Goal: Book appointment/travel/reservation

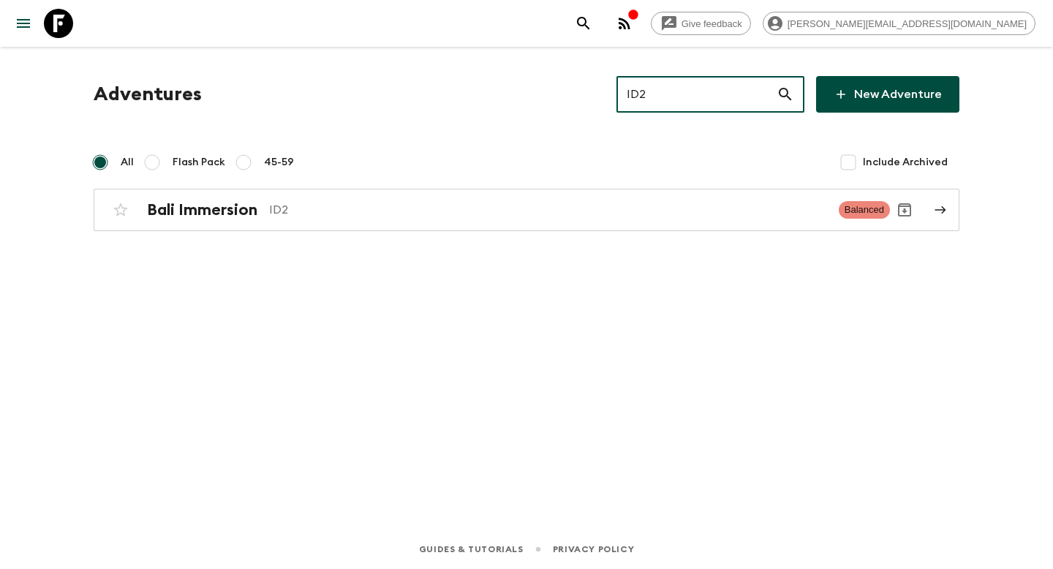
type input "ID2"
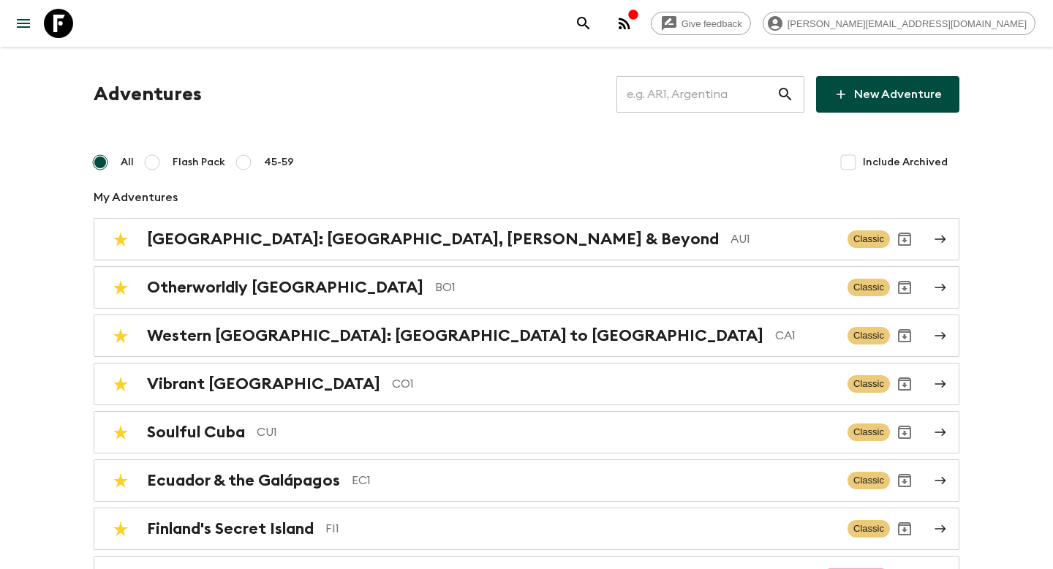
click at [676, 91] on input "text" at bounding box center [697, 94] width 160 height 41
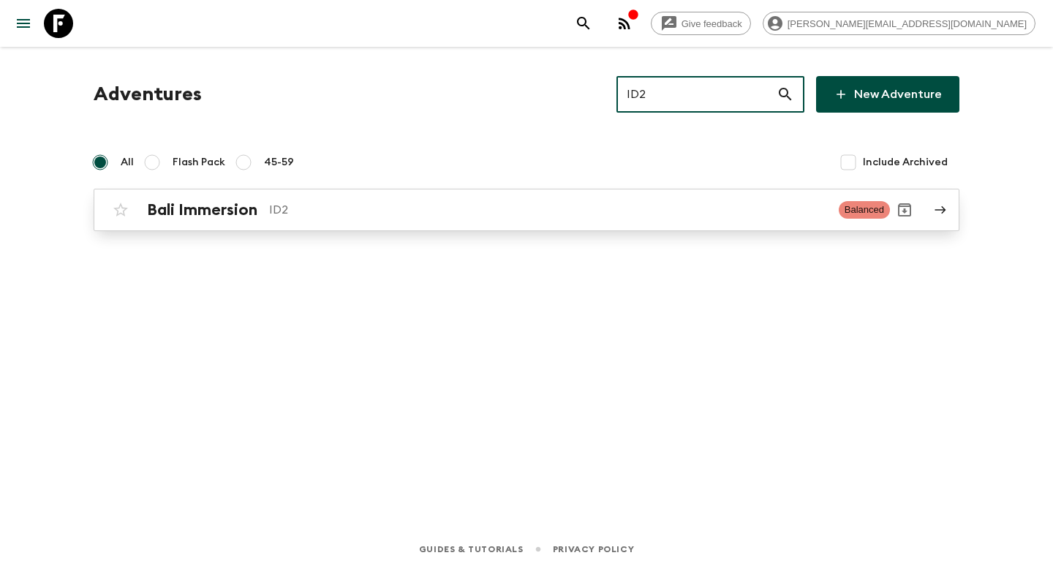
type input "ID2"
click at [562, 195] on link "Bali Immersion ID2 Balanced" at bounding box center [527, 210] width 866 height 42
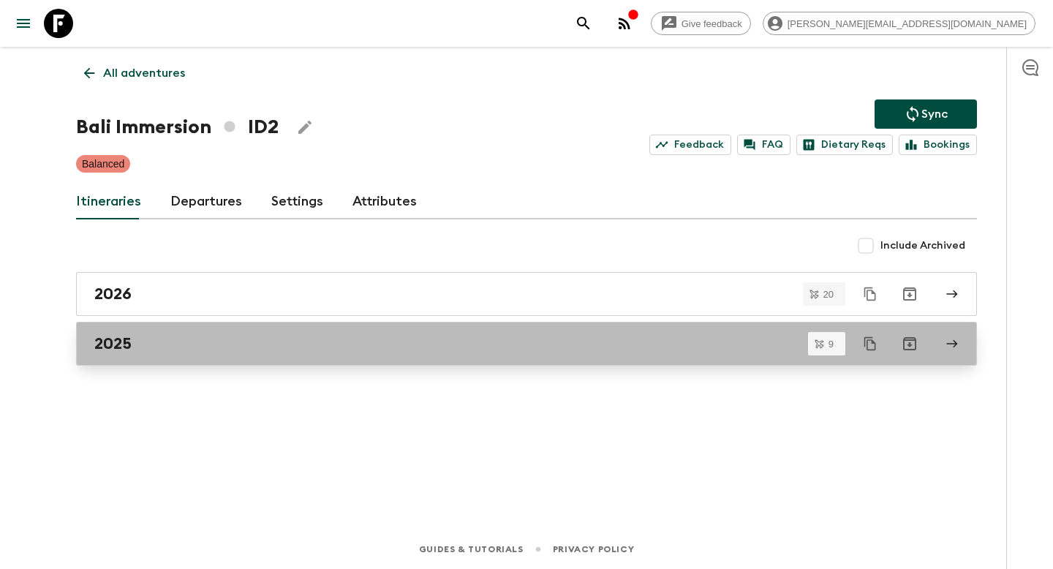
click at [261, 341] on div "2025" at bounding box center [512, 343] width 837 height 19
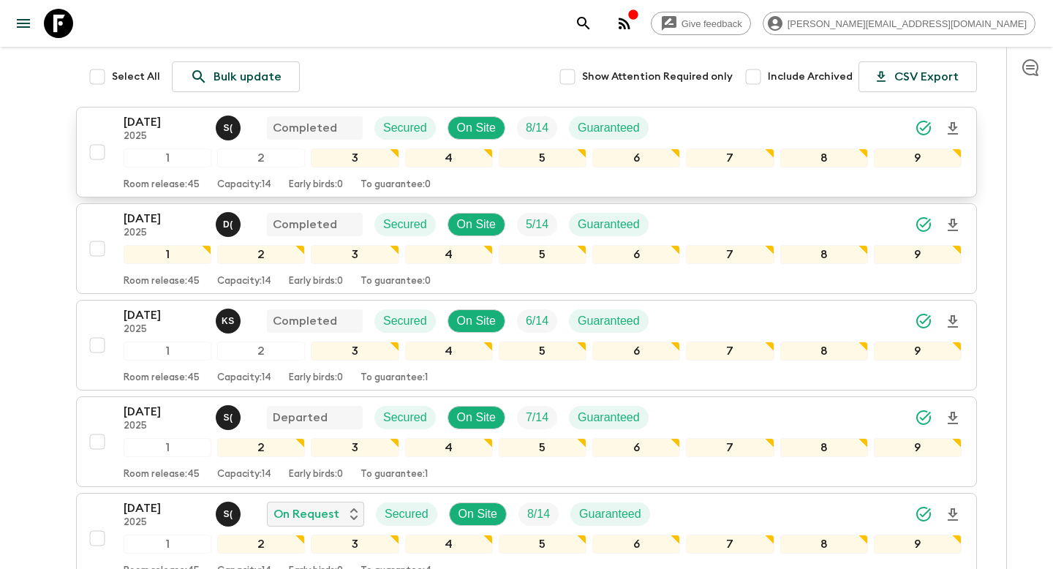
scroll to position [230, 0]
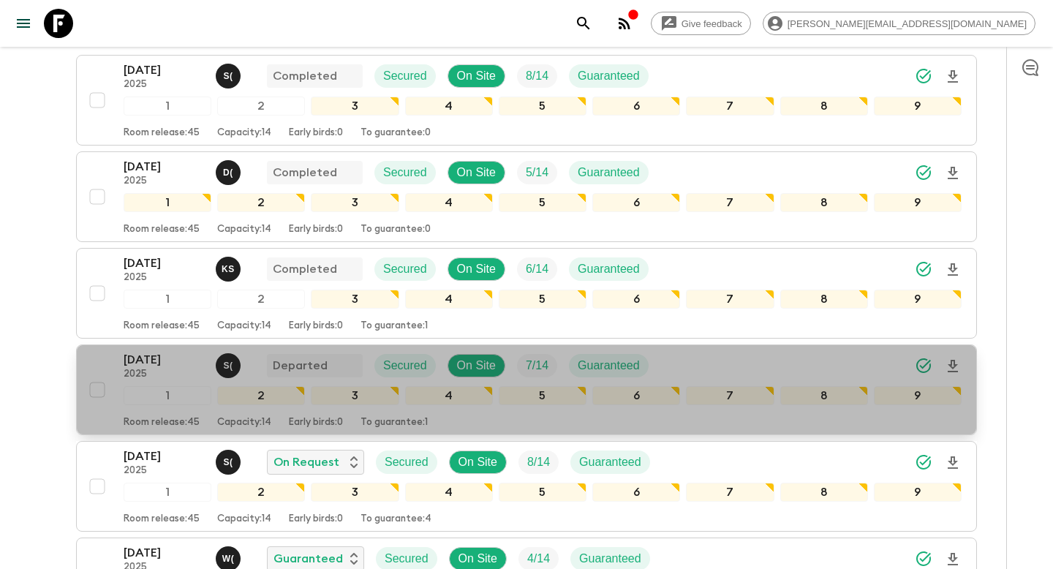
click at [152, 354] on p "[DATE]" at bounding box center [164, 360] width 80 height 18
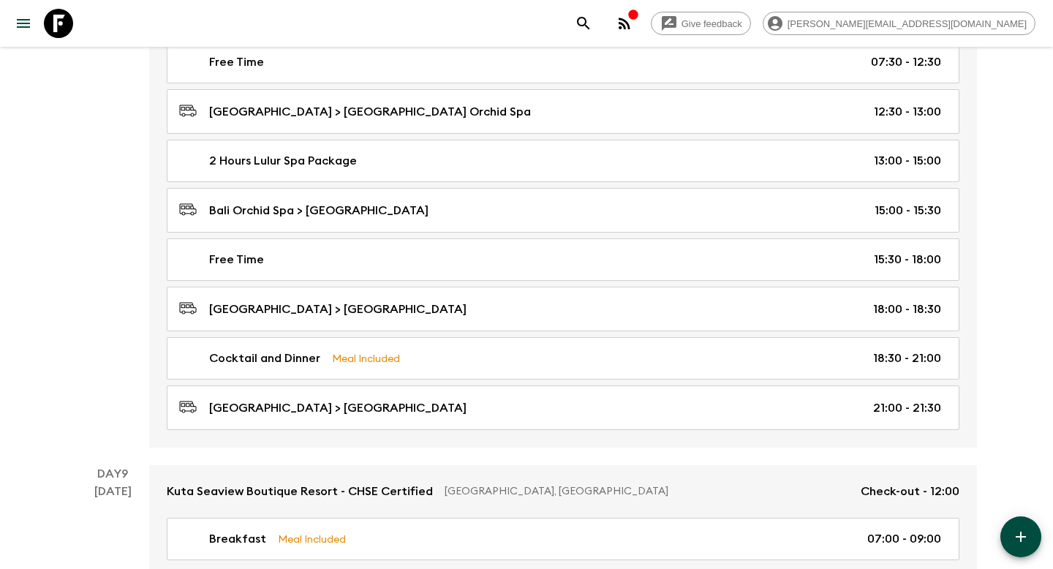
scroll to position [3711, 0]
